Goal: Task Accomplishment & Management: Complete application form

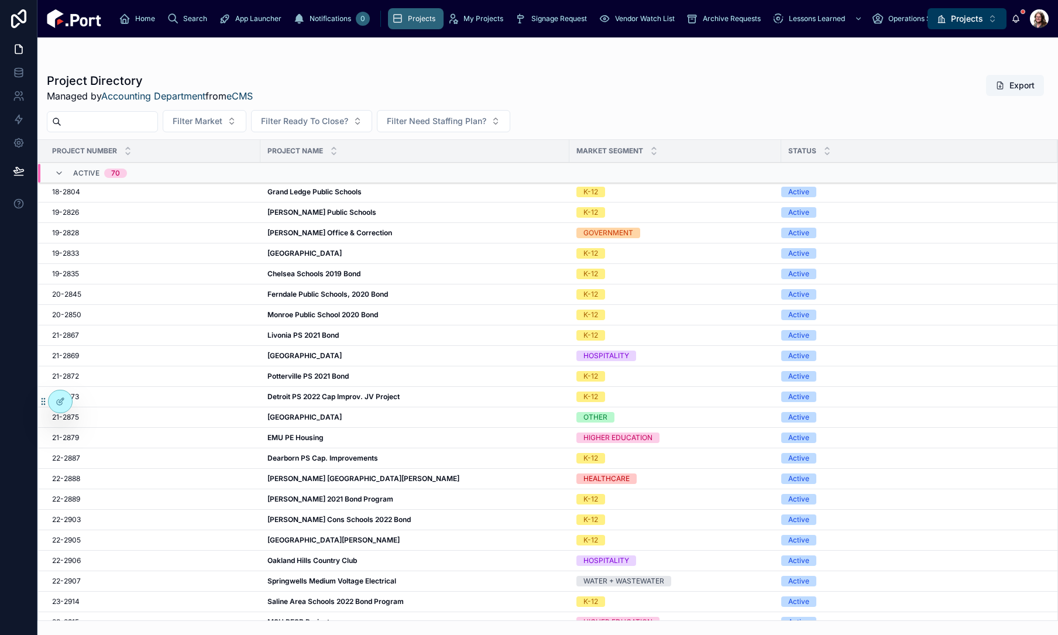
click at [965, 23] on span "Projects" at bounding box center [967, 19] width 32 height 12
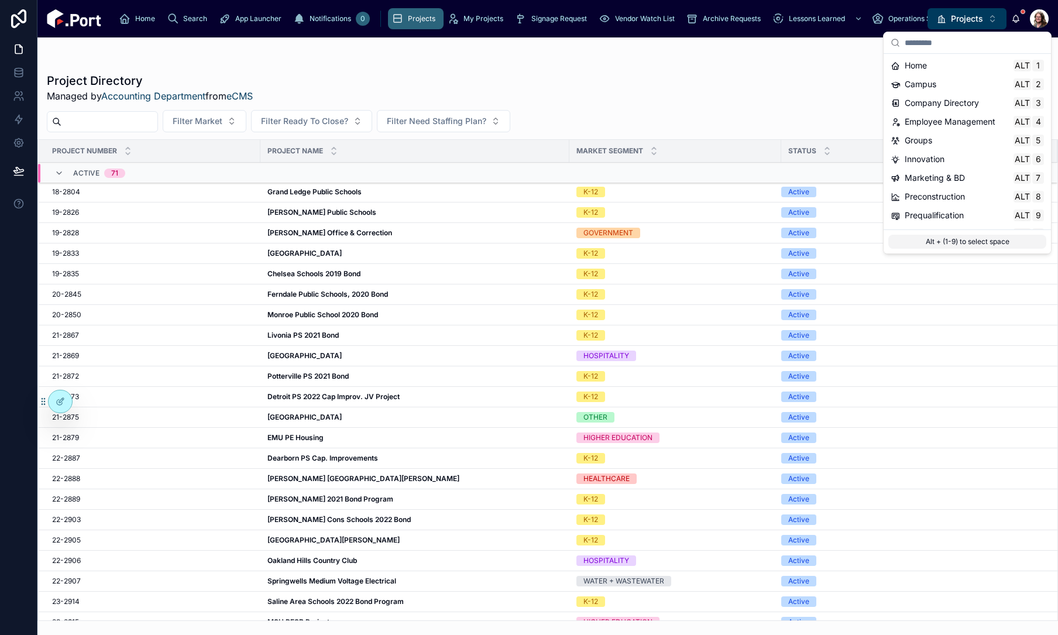
scroll to position [110, 0]
click at [934, 199] on span "Time & Expenses" at bounding box center [938, 199] width 66 height 12
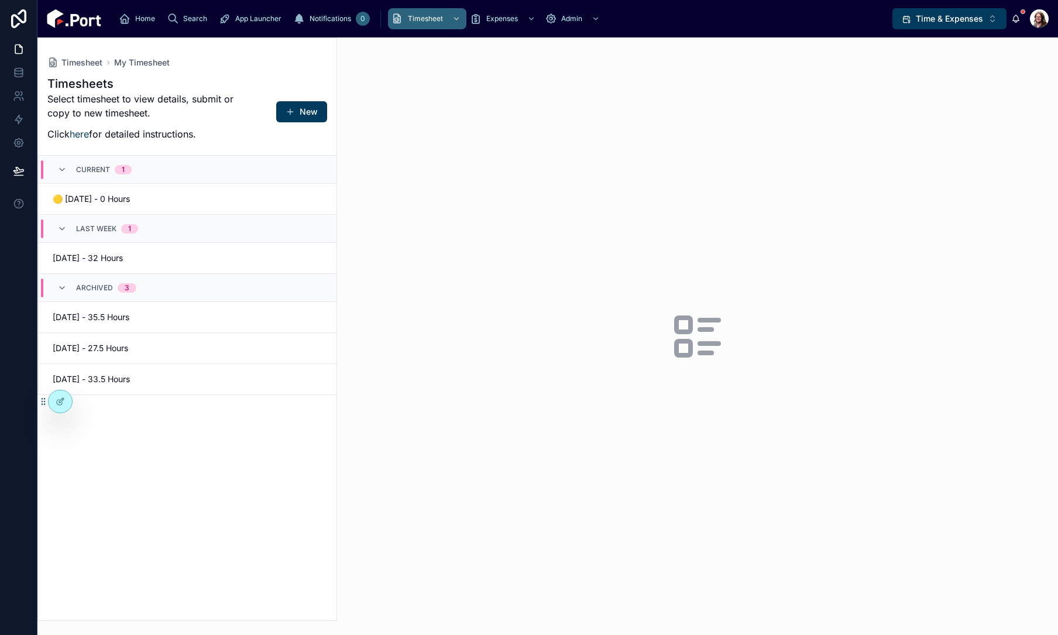
click at [159, 204] on span "🟡 [DATE] - 0 Hours" at bounding box center [117, 199] width 128 height 12
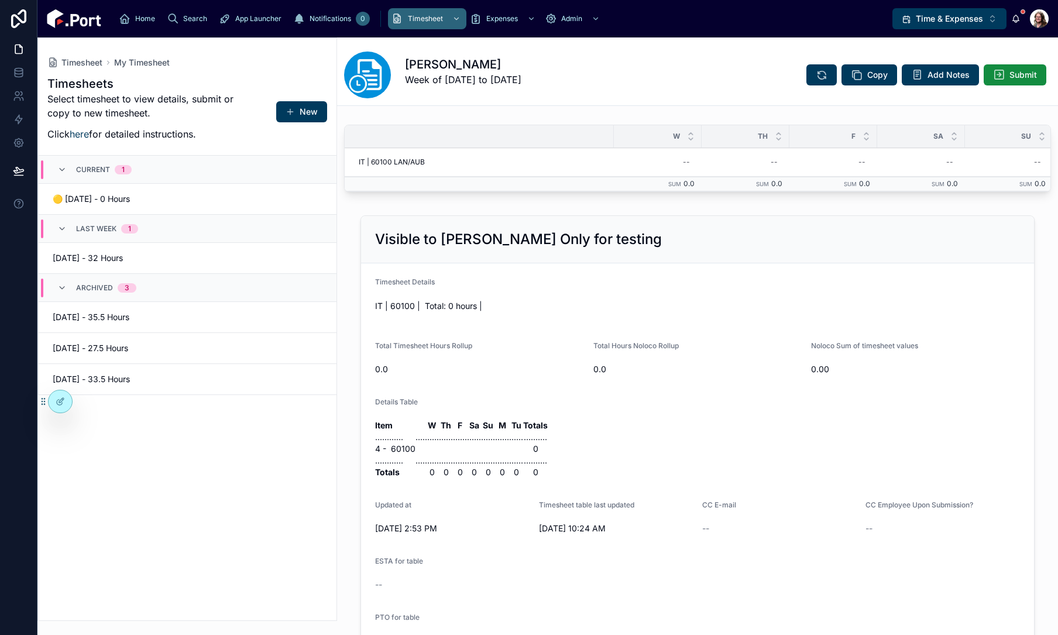
click at [676, 167] on div "--" at bounding box center [658, 162] width 74 height 19
type input "***"
click button "submit" at bounding box center [827, 178] width 14 height 14
drag, startPoint x: 642, startPoint y: 586, endPoint x: 641, endPoint y: 579, distance: 7.0
click at [642, 586] on div "--" at bounding box center [697, 584] width 645 height 19
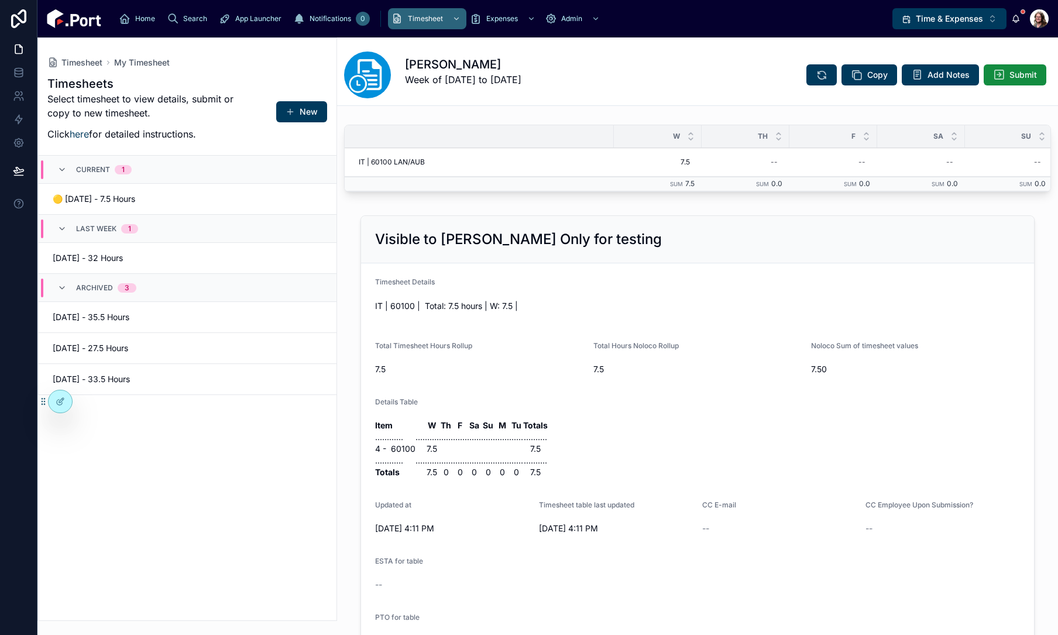
click at [164, 486] on div "Timesheets Select timesheet to view details, submit or copy to new timesheet. C…" at bounding box center [187, 344] width 298 height 552
click at [222, 502] on div "Timesheets Select timesheet to view details, submit or copy to new timesheet. C…" at bounding box center [187, 344] width 298 height 552
click at [150, 190] on link "🟡 [DATE] - 7.5 Hours" at bounding box center [188, 199] width 298 height 31
click at [691, 169] on div "7.5 7.5" at bounding box center [658, 162] width 74 height 19
type input "***"
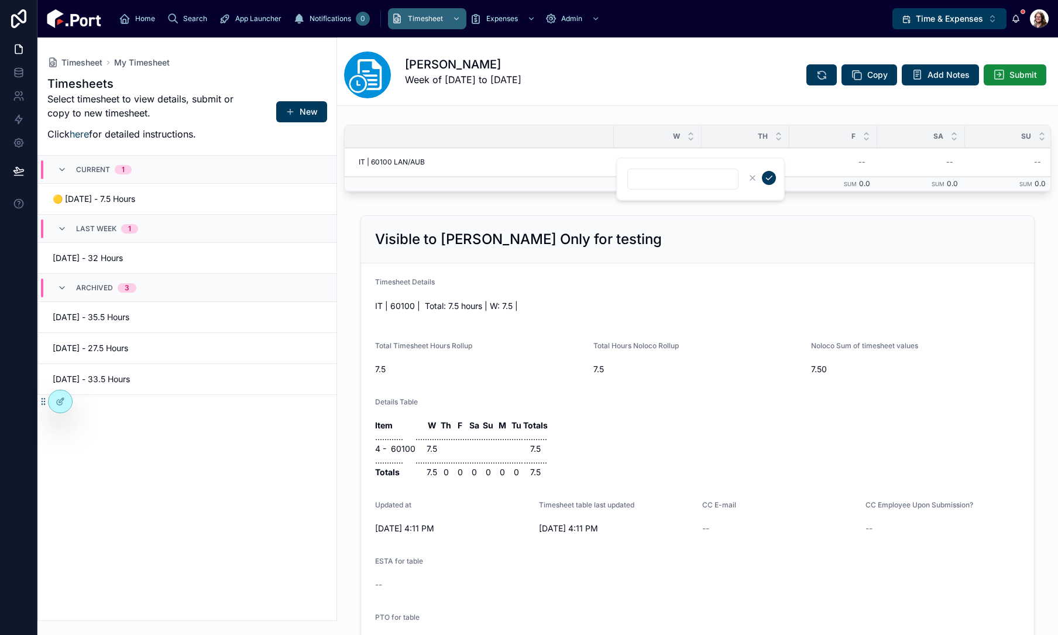
type input "***"
click button "submit" at bounding box center [769, 178] width 14 height 14
click at [578, 448] on span "Item W Th F Sa Su M Tu Totals ............ .... ...... ...... ...... ...... ...…" at bounding box center [697, 449] width 645 height 59
drag, startPoint x: 133, startPoint y: 441, endPoint x: 221, endPoint y: 358, distance: 120.9
click at [135, 441] on div "Timesheets Select timesheet to view details, submit or copy to new timesheet. C…" at bounding box center [187, 344] width 298 height 552
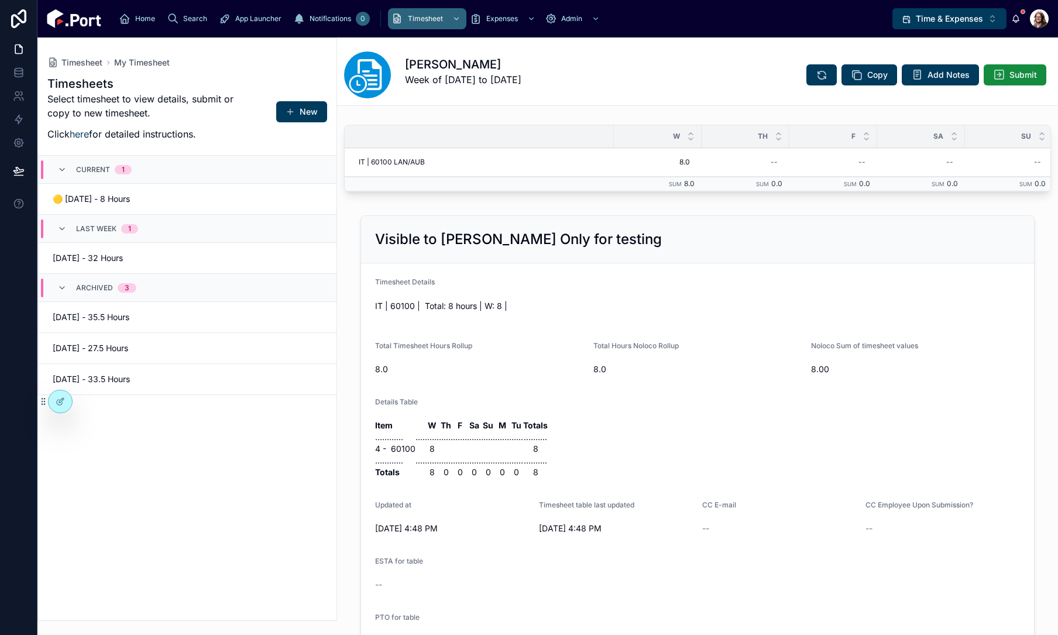
drag, startPoint x: 167, startPoint y: 531, endPoint x: 194, endPoint y: 476, distance: 61.5
click at [167, 531] on div "Timesheets Select timesheet to view details, submit or copy to new timesheet. C…" at bounding box center [187, 344] width 298 height 552
click at [689, 161] on span "8.0" at bounding box center [658, 161] width 64 height 9
type input "***"
click button "submit" at bounding box center [769, 178] width 14 height 14
